Goal: Task Accomplishment & Management: Manage account settings

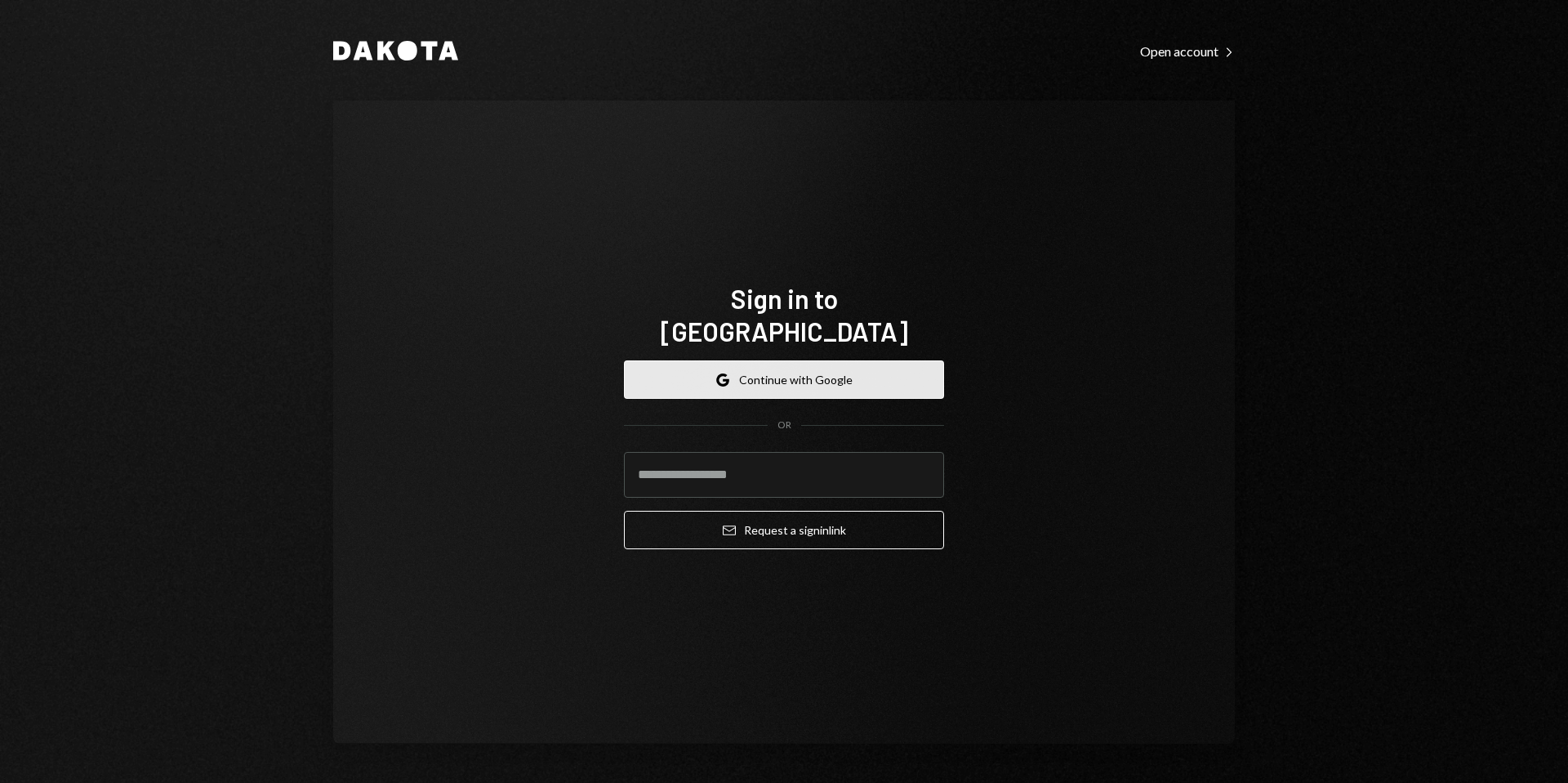
click at [832, 369] on button "Google Continue with Google" at bounding box center [784, 379] width 320 height 38
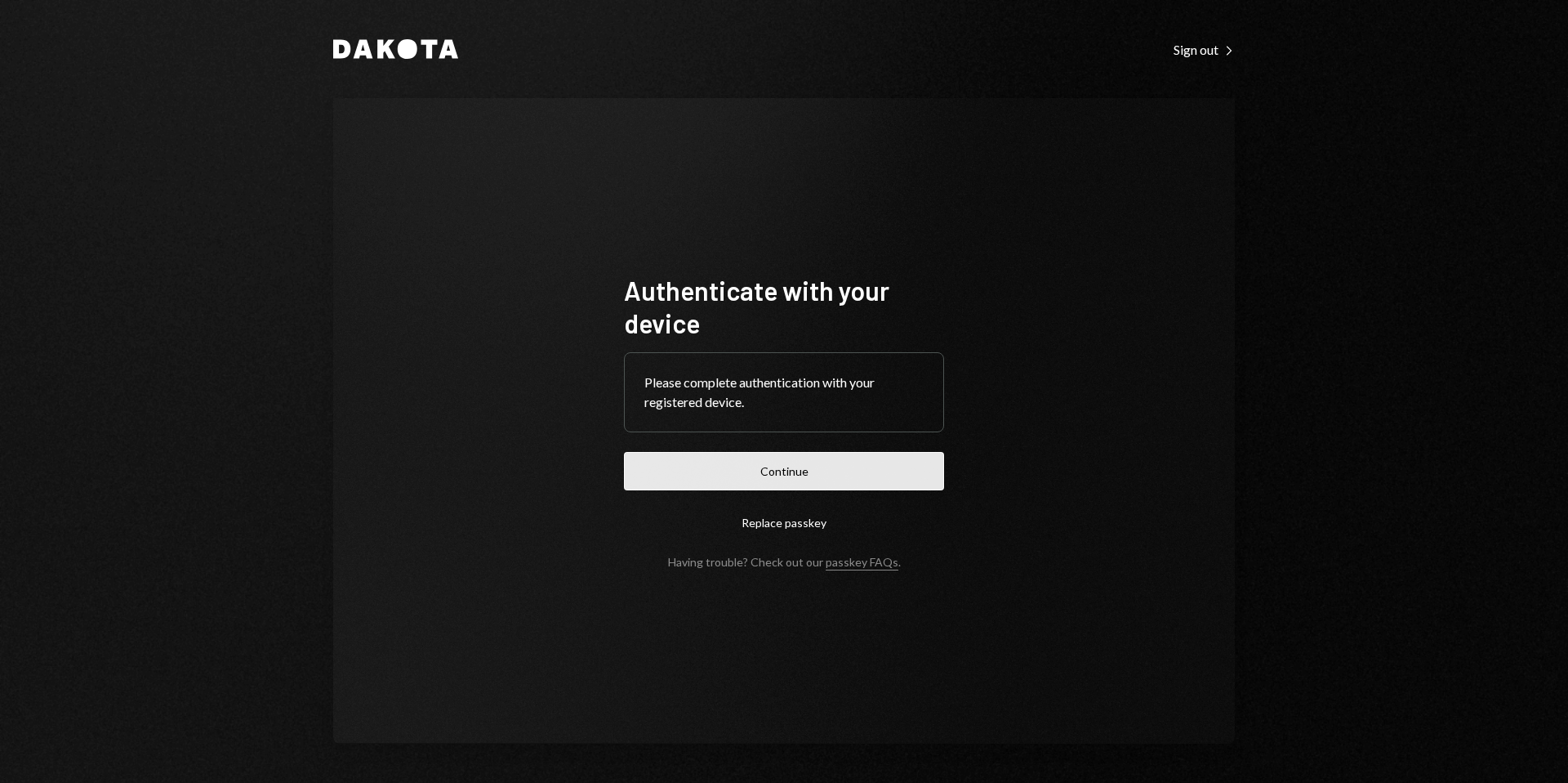
click at [820, 469] on button "Continue" at bounding box center [784, 471] width 320 height 38
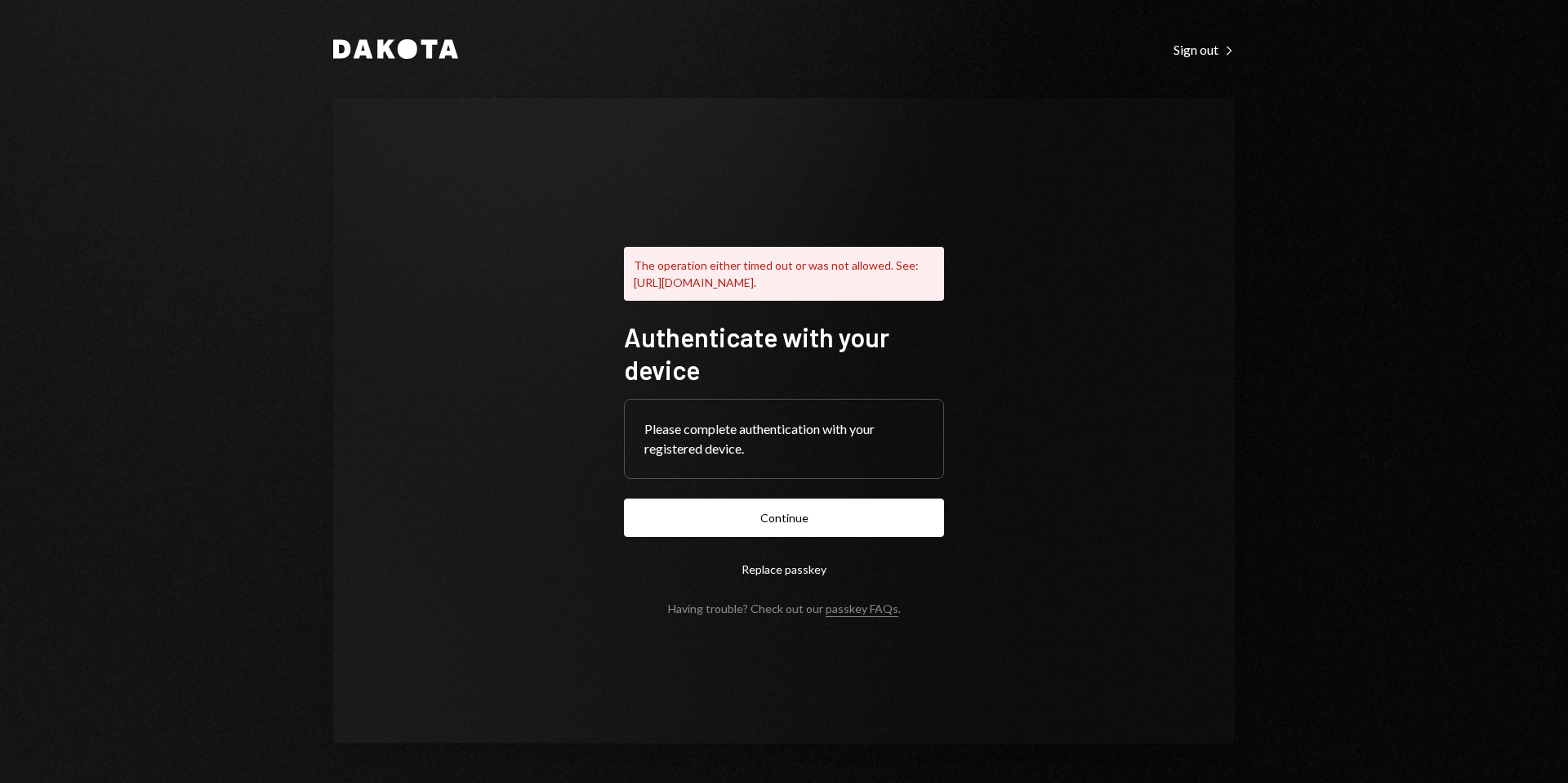
click at [900, 498] on form "Authenticate with your device Please complete authentication with your register…" at bounding box center [784, 467] width 320 height 295
click at [899, 508] on button "Continue" at bounding box center [784, 517] width 320 height 38
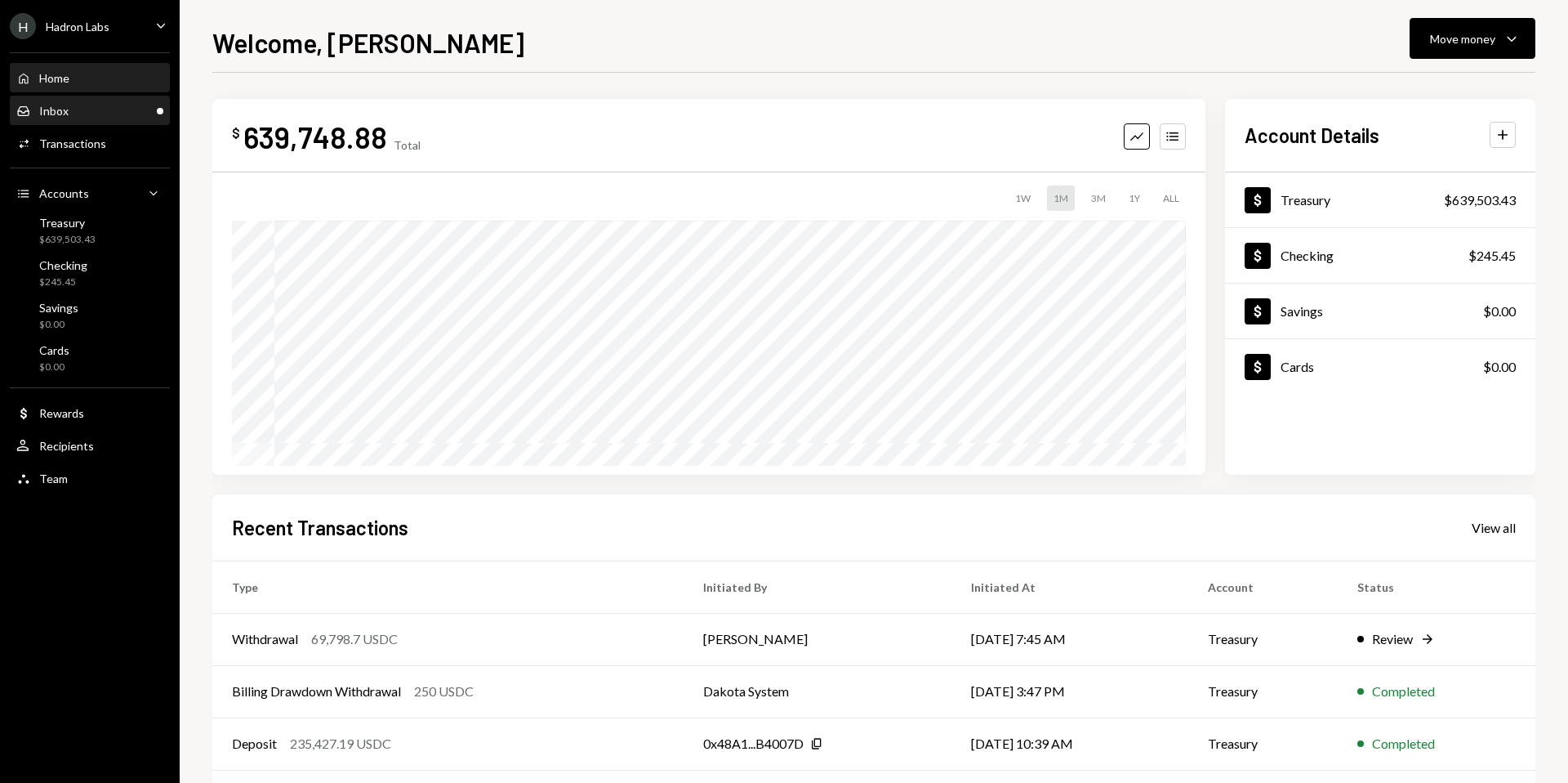
click at [121, 116] on div "Inbox Inbox" at bounding box center [90, 111] width 147 height 15
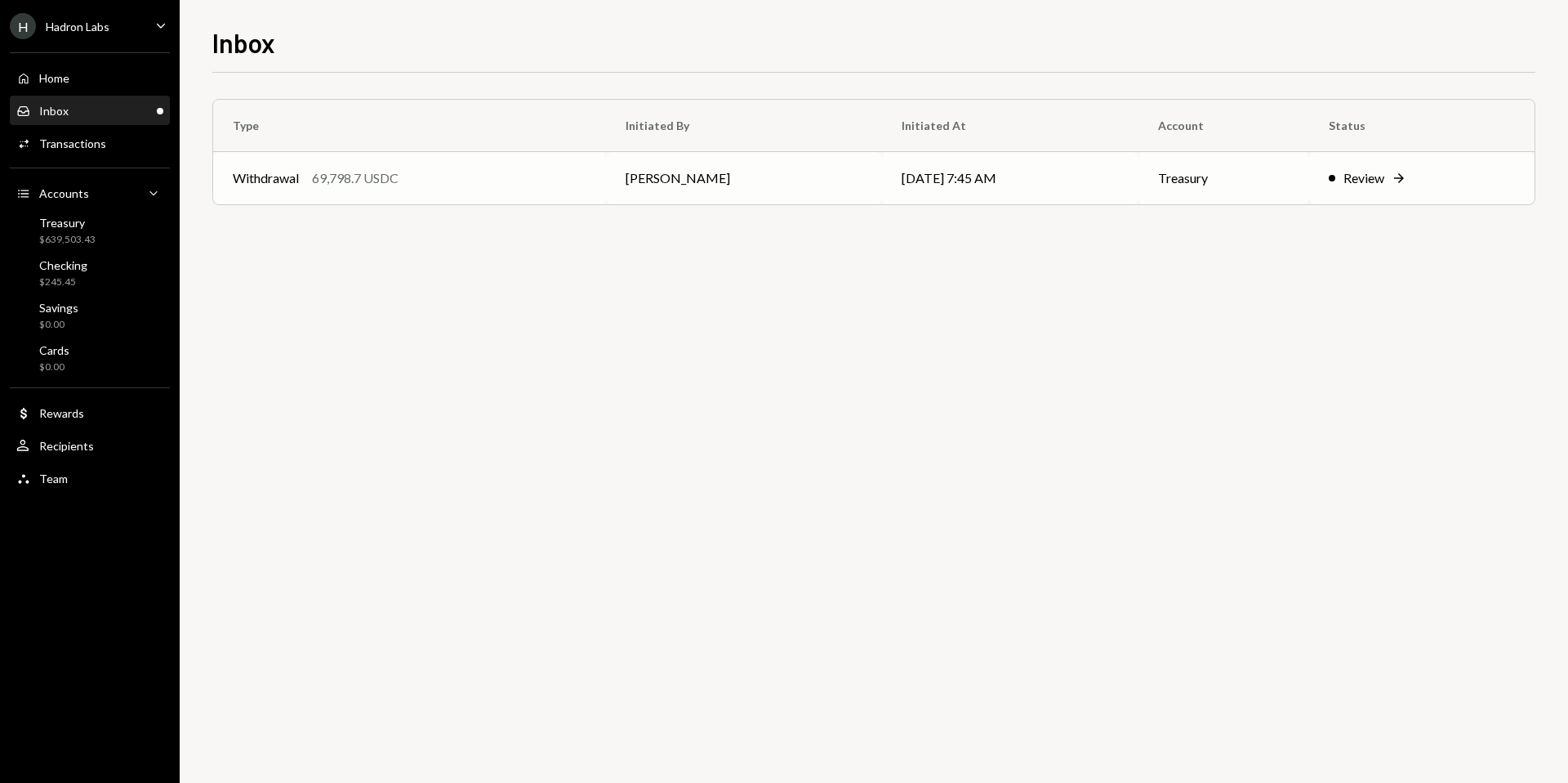
click at [1384, 176] on div "Review" at bounding box center [1365, 178] width 41 height 20
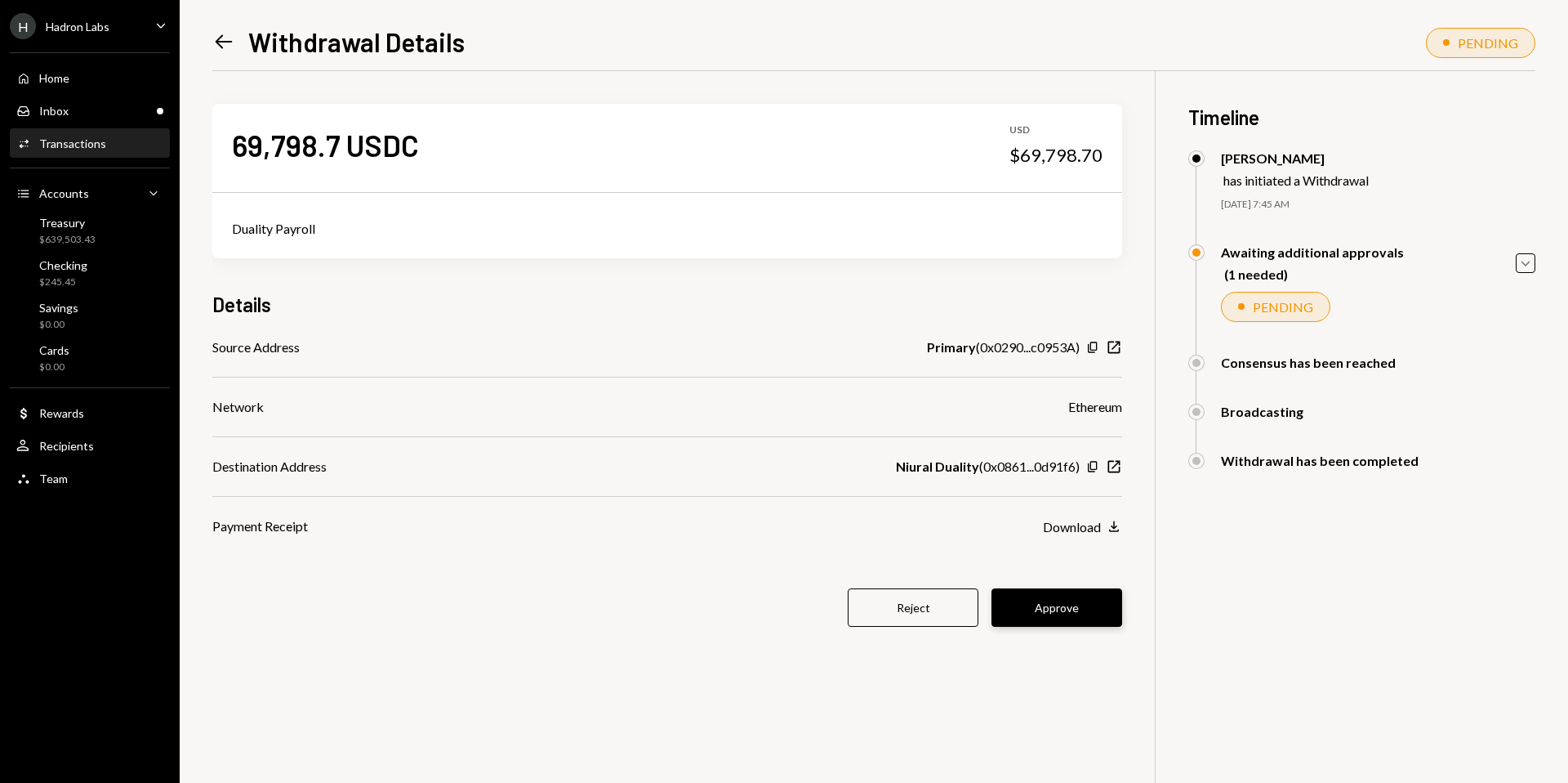
click at [1065, 594] on button "Approve" at bounding box center [1057, 607] width 131 height 38
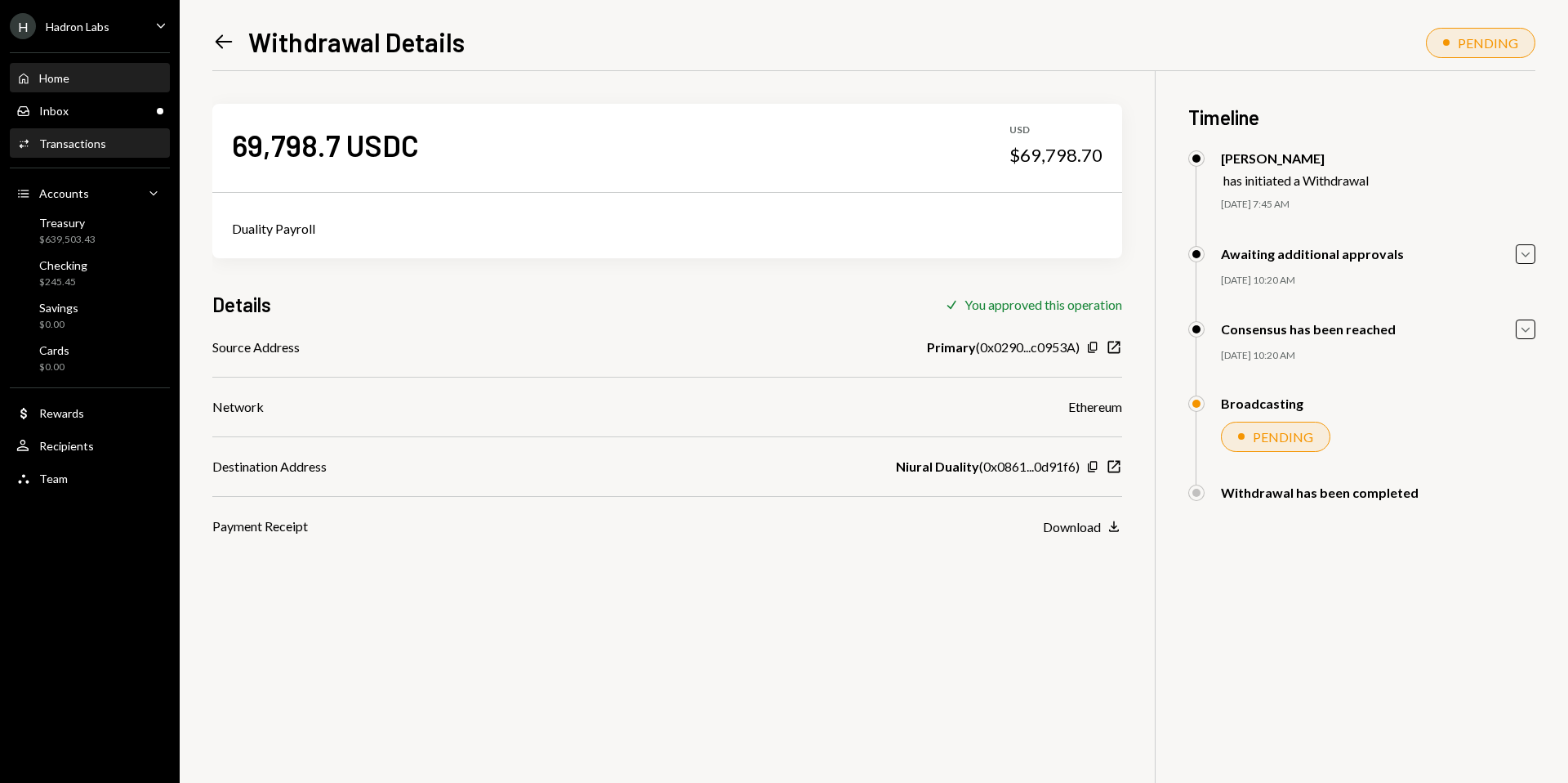
click at [97, 74] on div "Home Home" at bounding box center [90, 78] width 147 height 15
